Goal: Ask a question

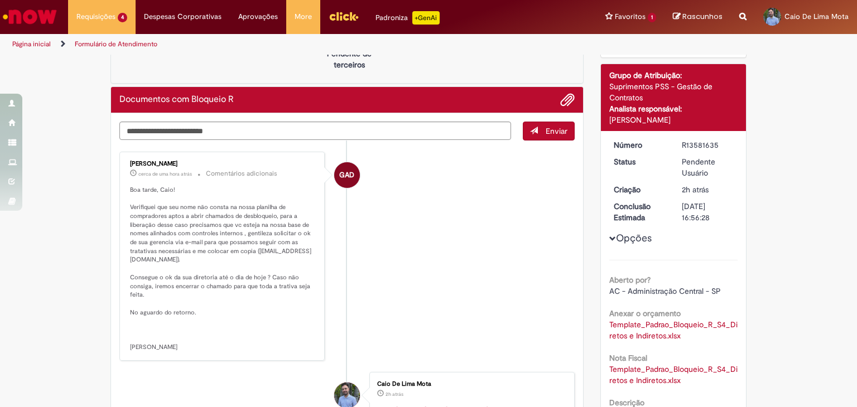
scroll to position [112, 0]
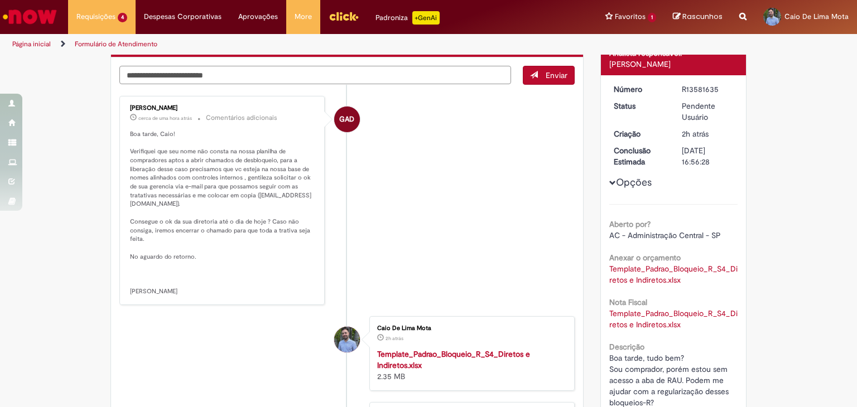
click at [208, 73] on textarea "Digite sua mensagem aqui..." at bounding box center [315, 75] width 392 height 19
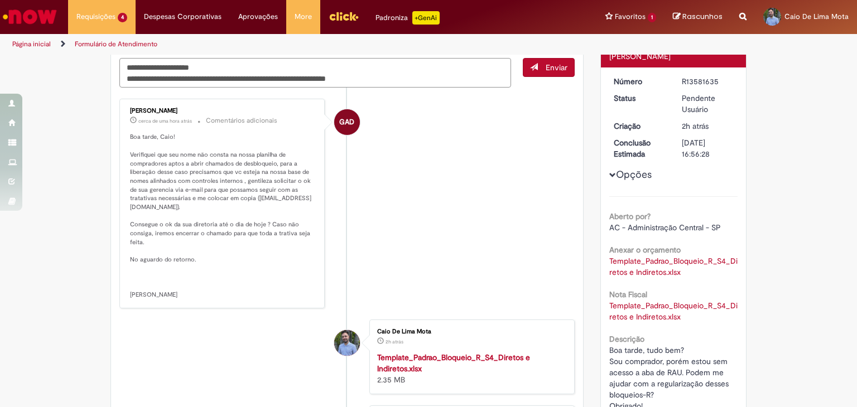
scroll to position [106, 0]
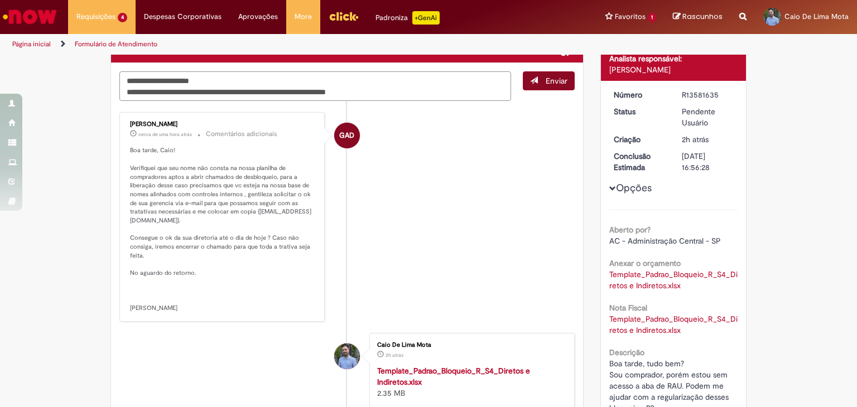
type textarea "**********"
click at [546, 82] on span "Enviar" at bounding box center [557, 81] width 22 height 10
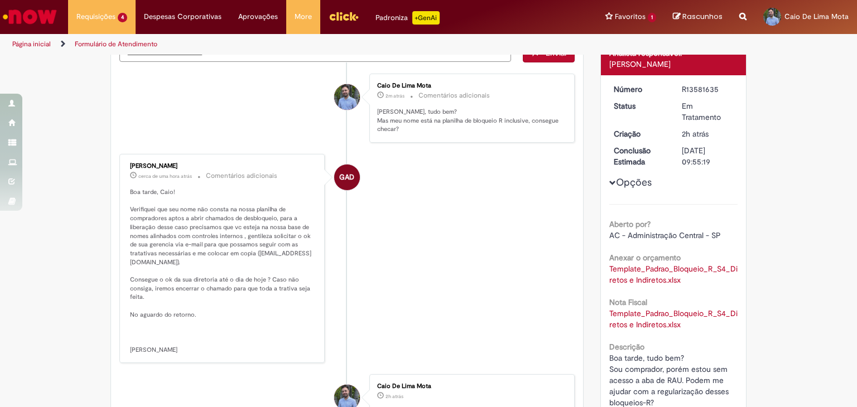
scroll to position [0, 0]
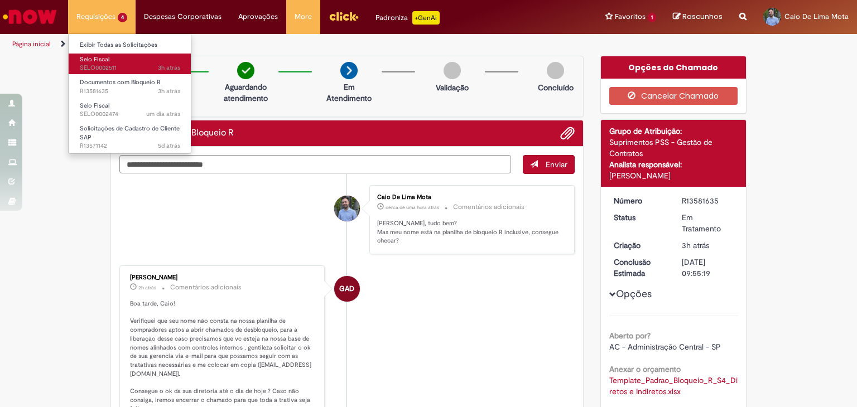
click at [112, 71] on span "3h atrás 3 horas atrás SELO0002511" at bounding box center [130, 68] width 100 height 9
